Goal: Transaction & Acquisition: Purchase product/service

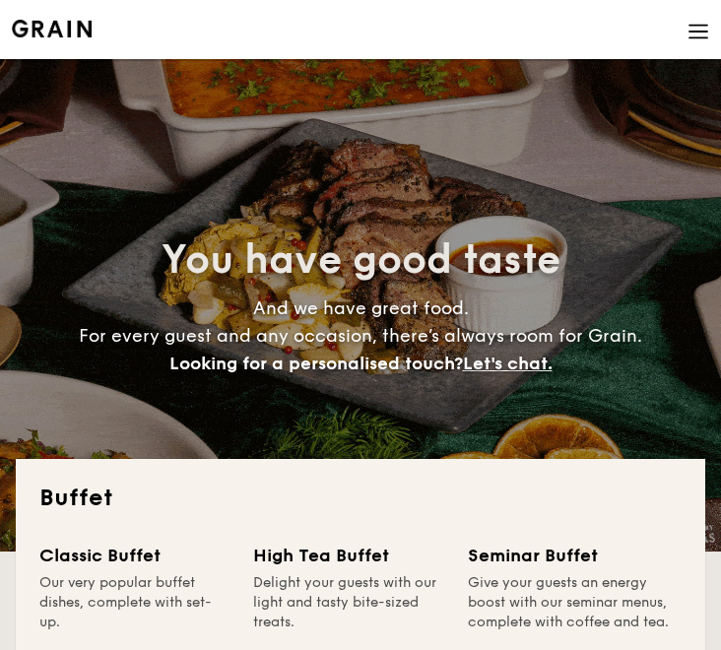
select select
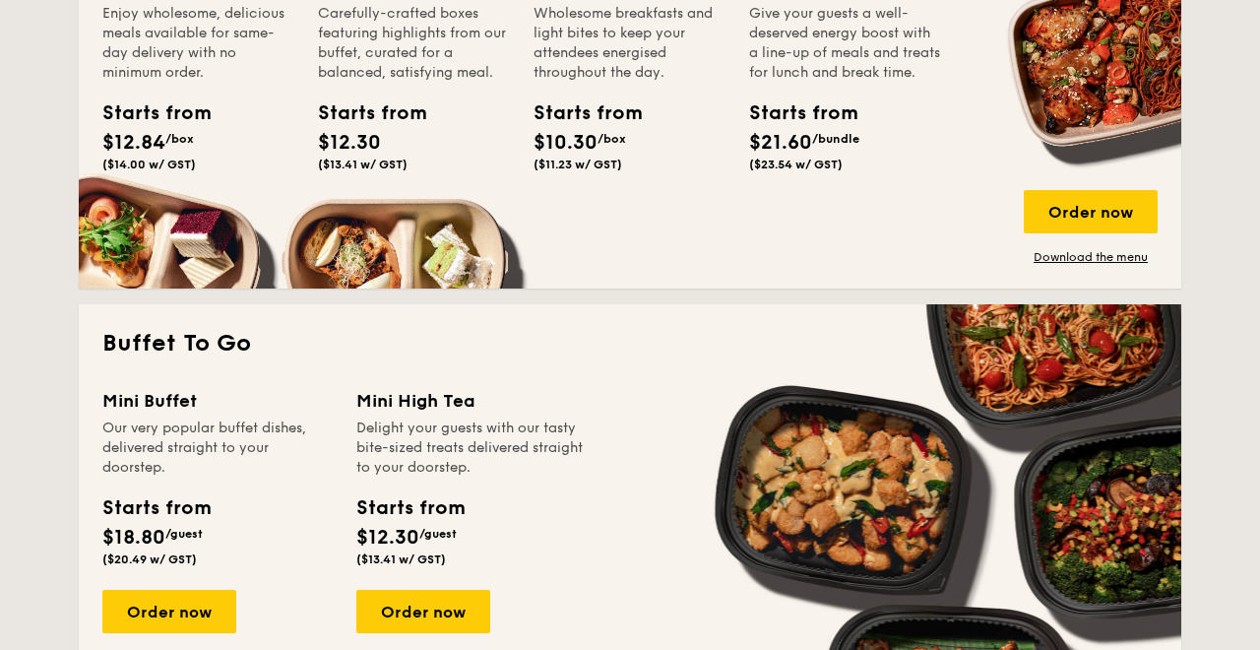
scroll to position [1025, 0]
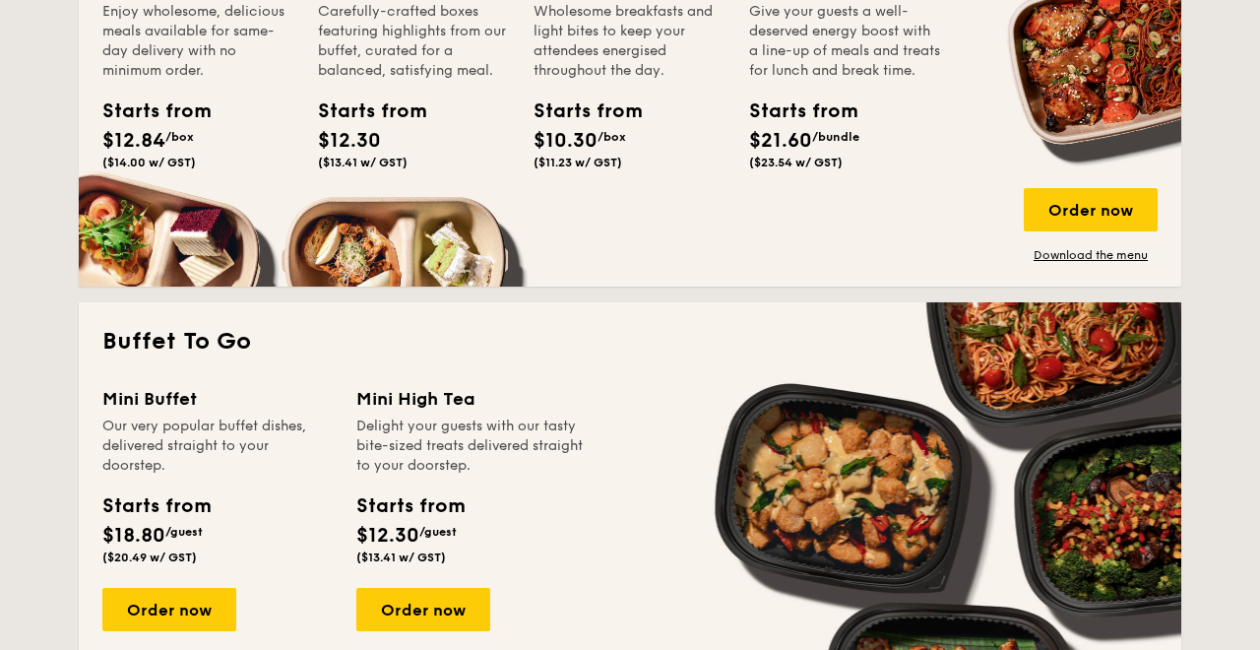
click at [493, 272] on div "All-Day Meal Boxes Meals crafted for one, designed to power the world's best me…" at bounding box center [630, 77] width 1102 height 418
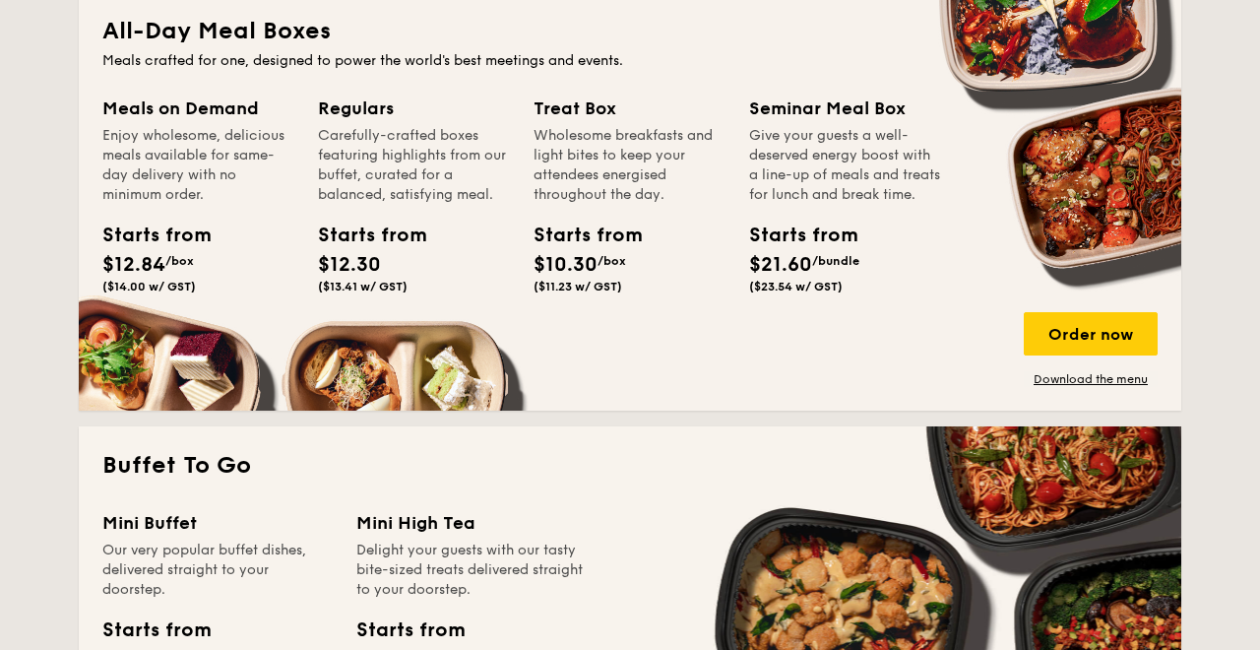
scroll to position [742, 0]
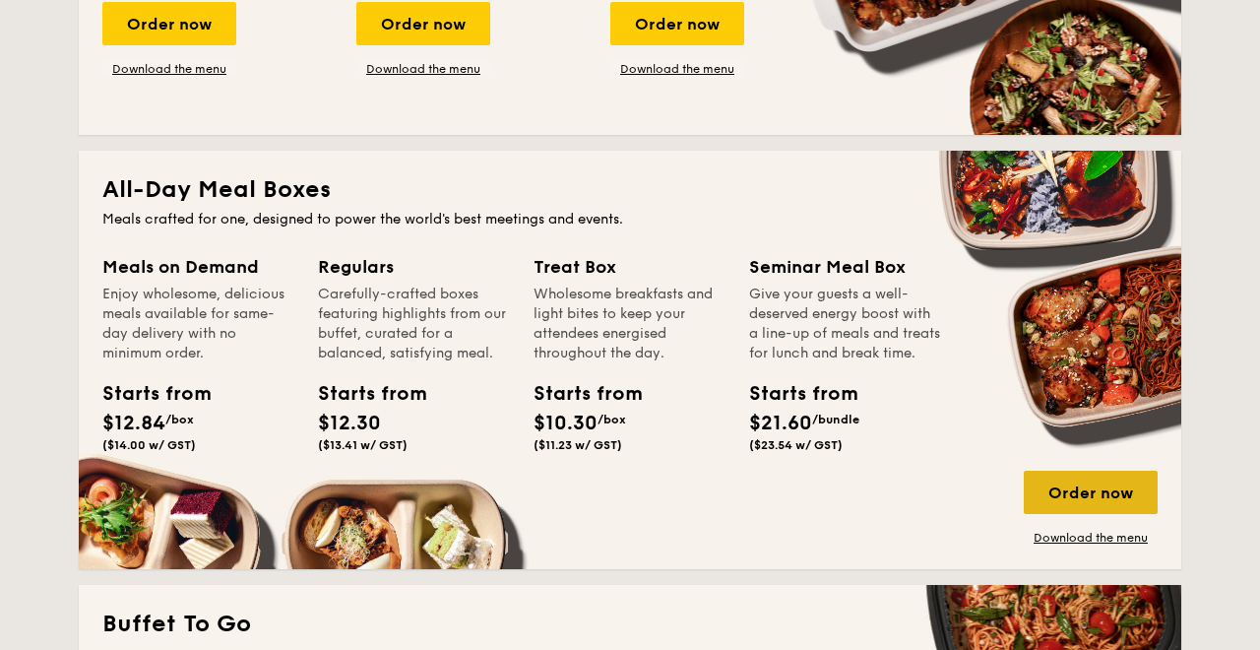
click at [720, 478] on div "Order now" at bounding box center [1091, 491] width 134 height 43
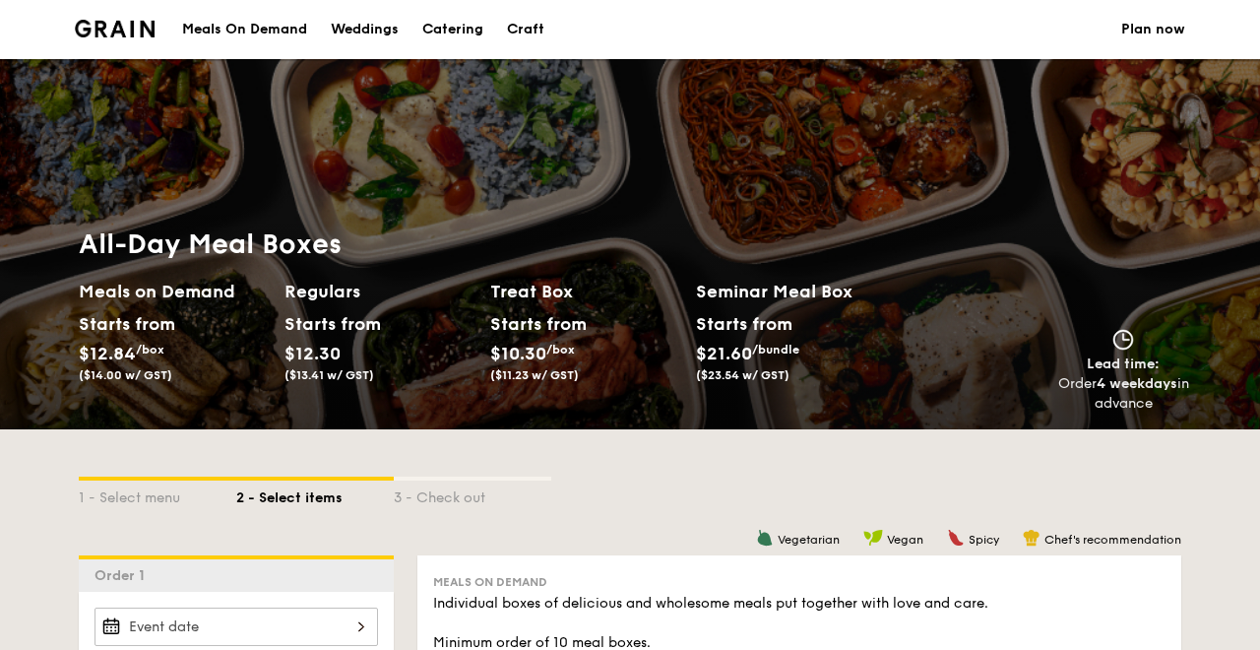
click at [300, 33] on div "Meals On Demand" at bounding box center [244, 29] width 125 height 59
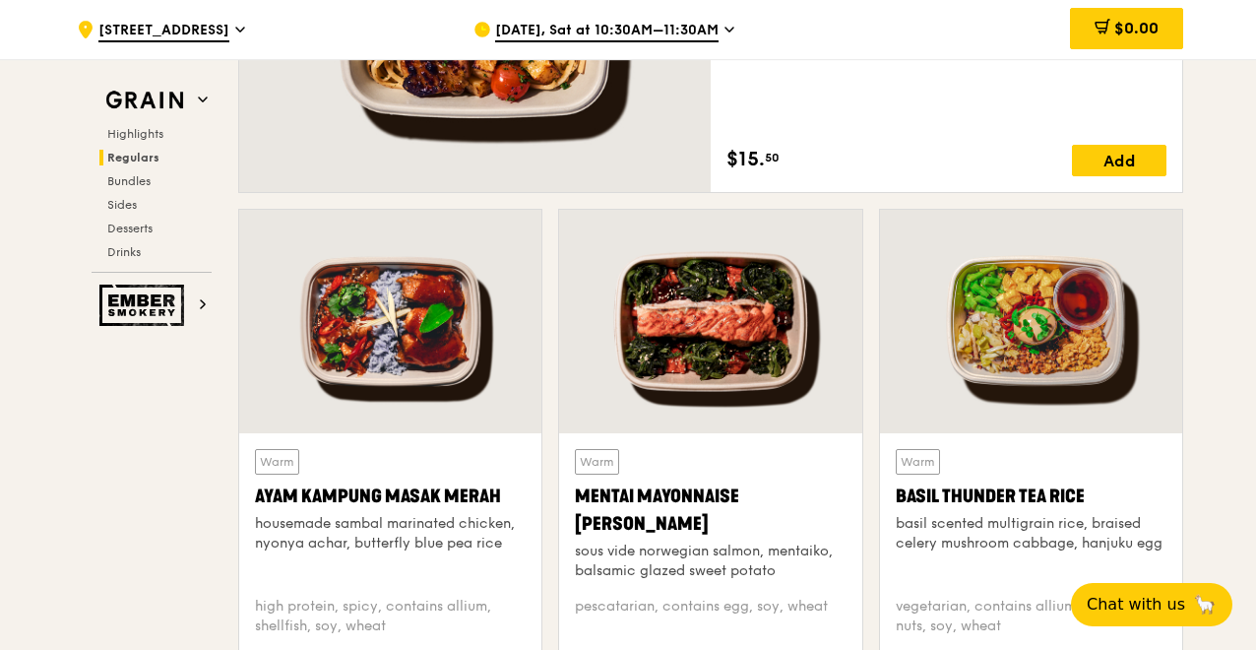
scroll to position [1586, 0]
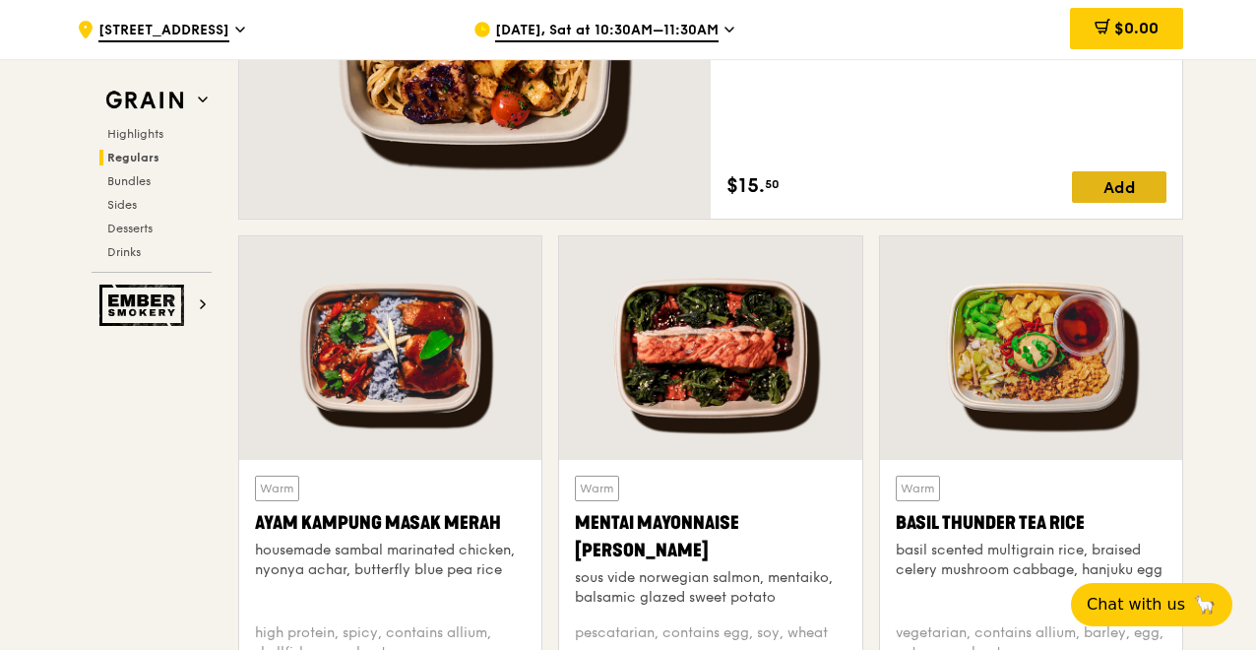
click at [1122, 180] on div "Add" at bounding box center [1119, 186] width 94 height 31
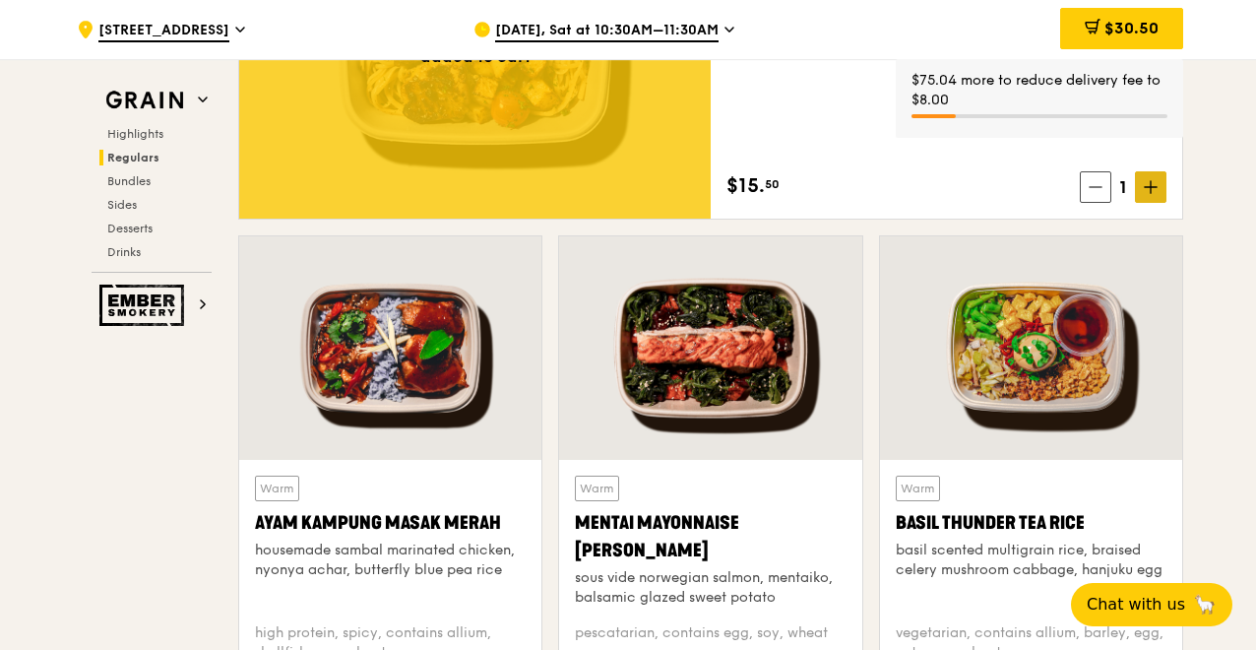
click at [1150, 191] on icon at bounding box center [1151, 187] width 14 height 14
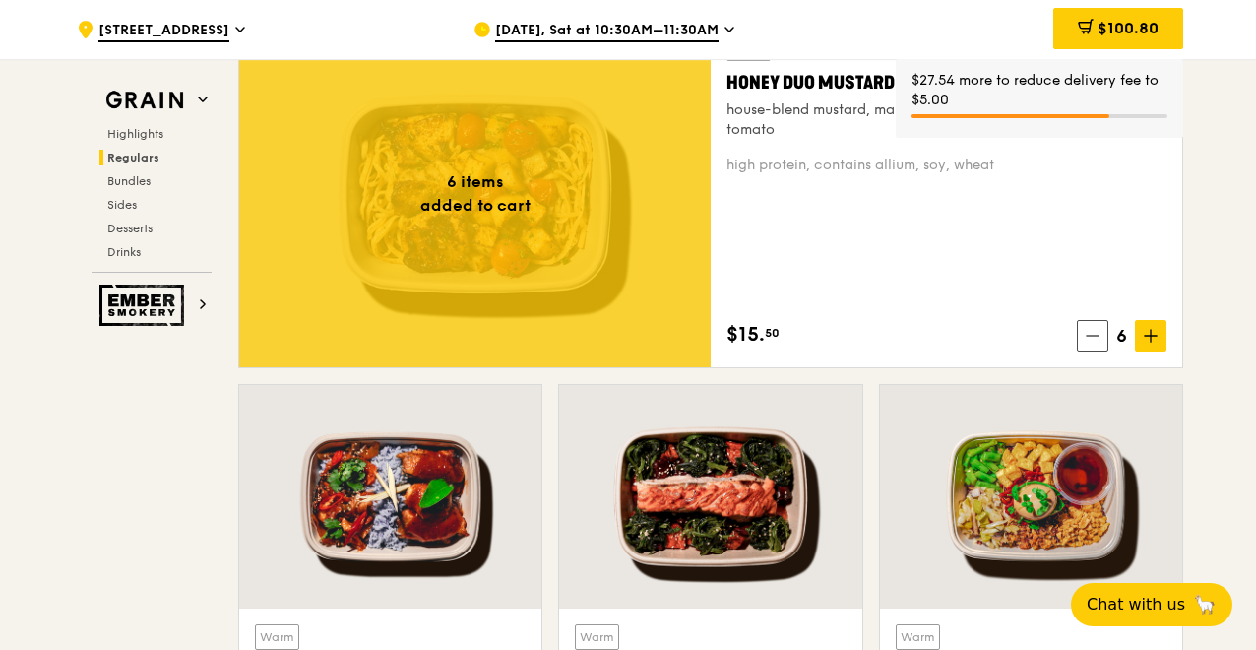
scroll to position [1436, 0]
